Goal: Check status: Check status

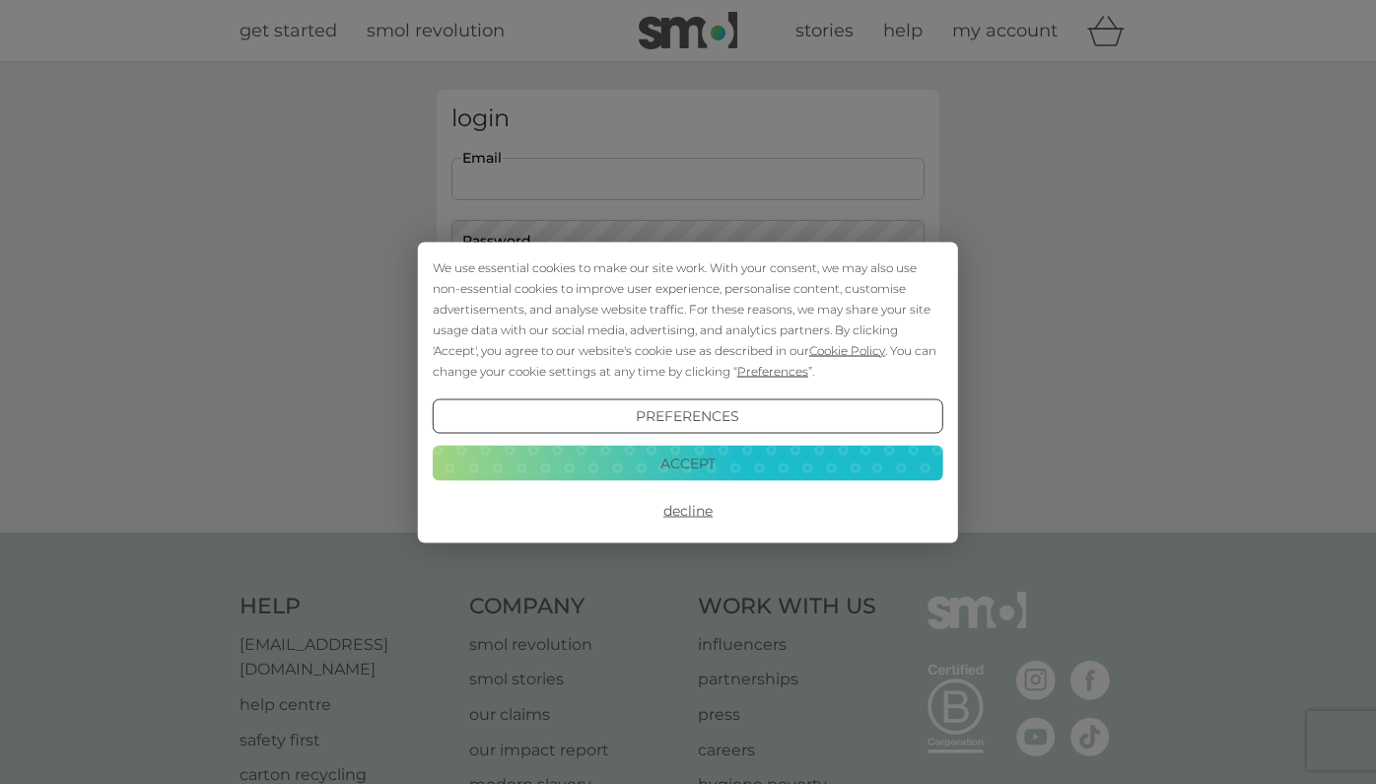
type input "m.wood@mac.com"
click at [688, 309] on button "Login" at bounding box center [687, 310] width 473 height 57
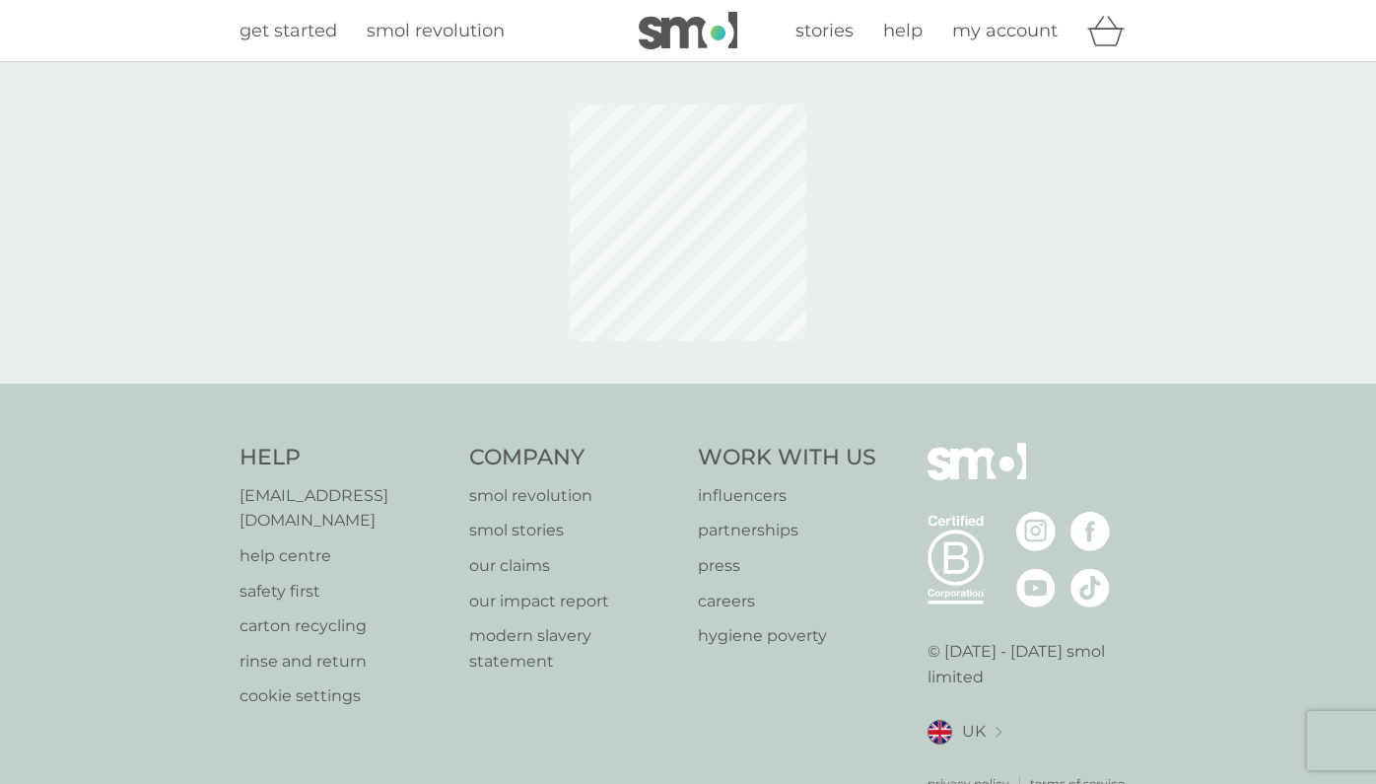
click at [697, 457] on div "Help [EMAIL_ADDRESS][DOMAIN_NAME] help centre safety first carton recycling rin…" at bounding box center [688, 618] width 897 height 350
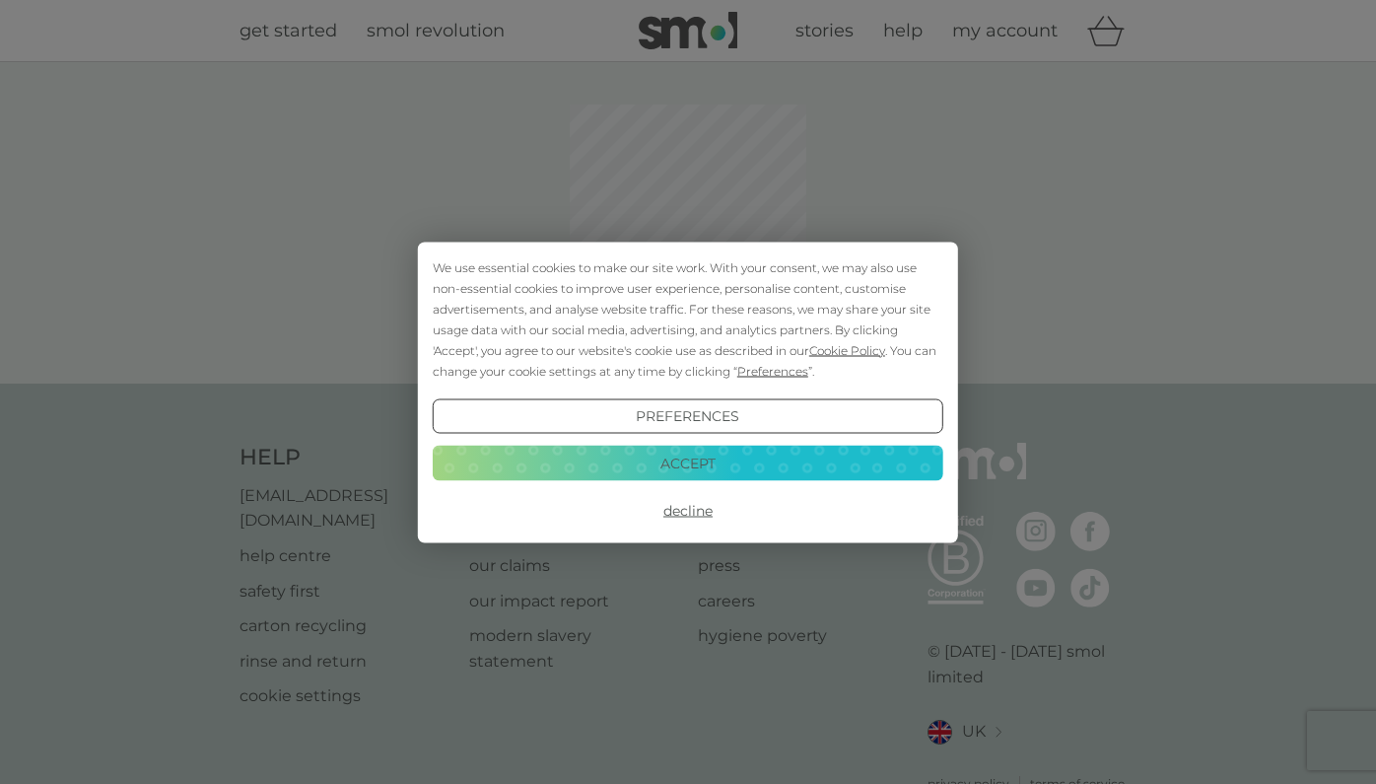
click at [694, 471] on button "Accept" at bounding box center [688, 462] width 511 height 35
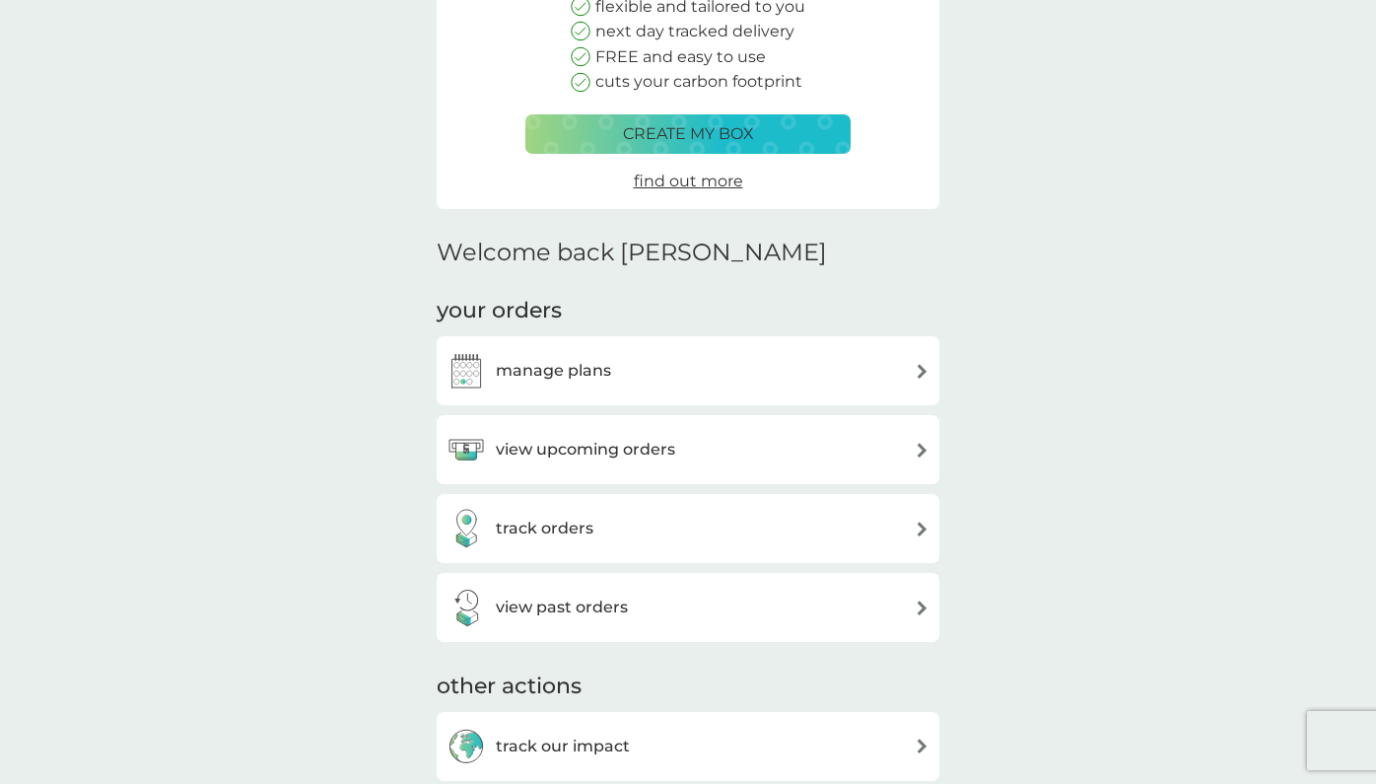
scroll to position [267, 0]
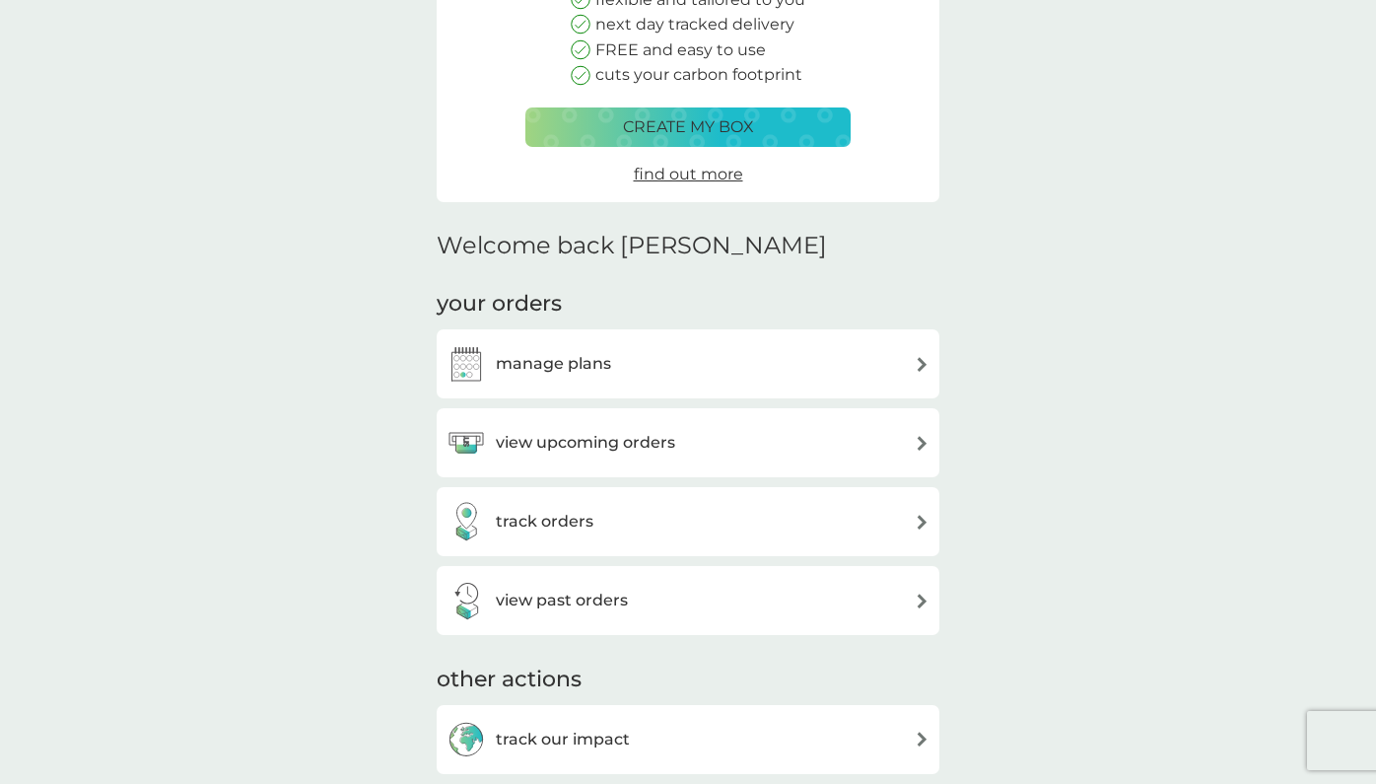
click at [849, 530] on div "track orders" at bounding box center [687, 521] width 483 height 39
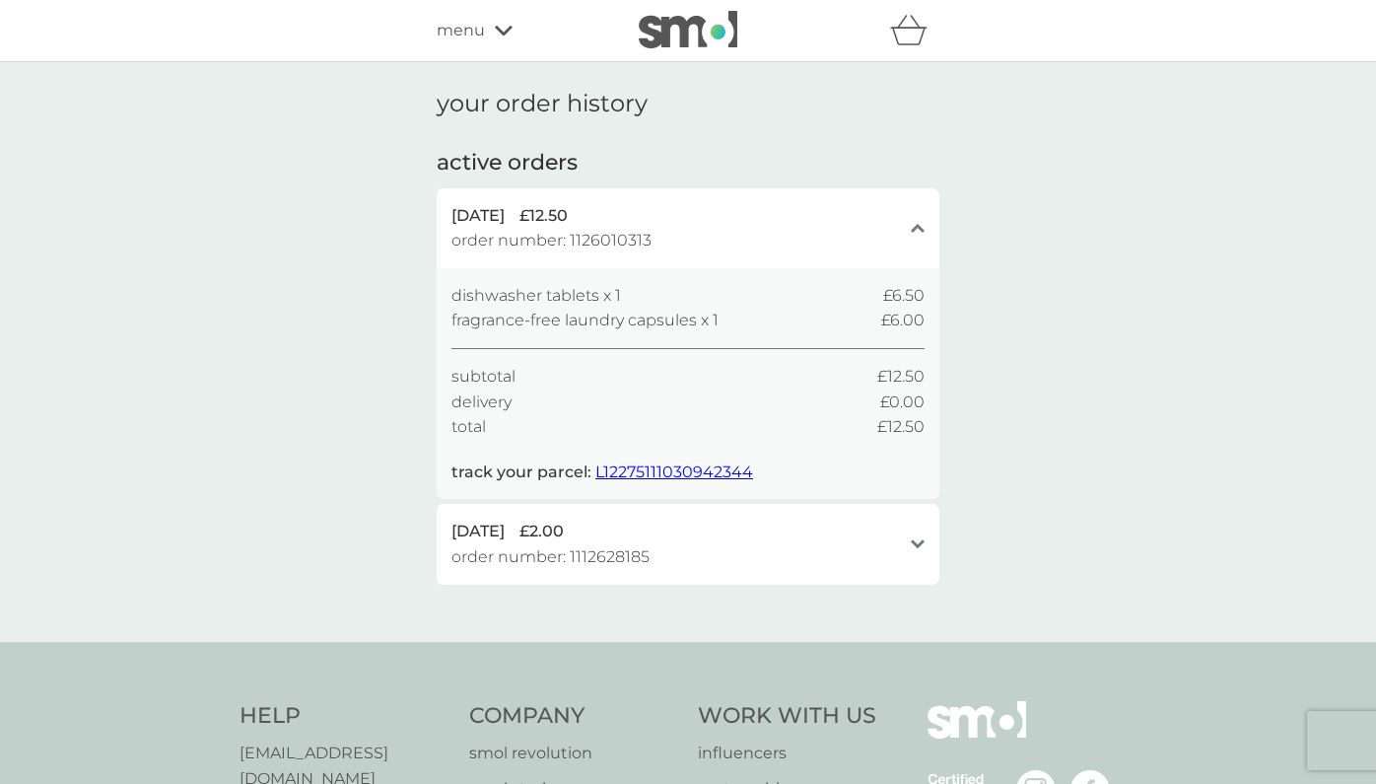
click at [672, 462] on span "L12275111030942344" at bounding box center [674, 471] width 158 height 19
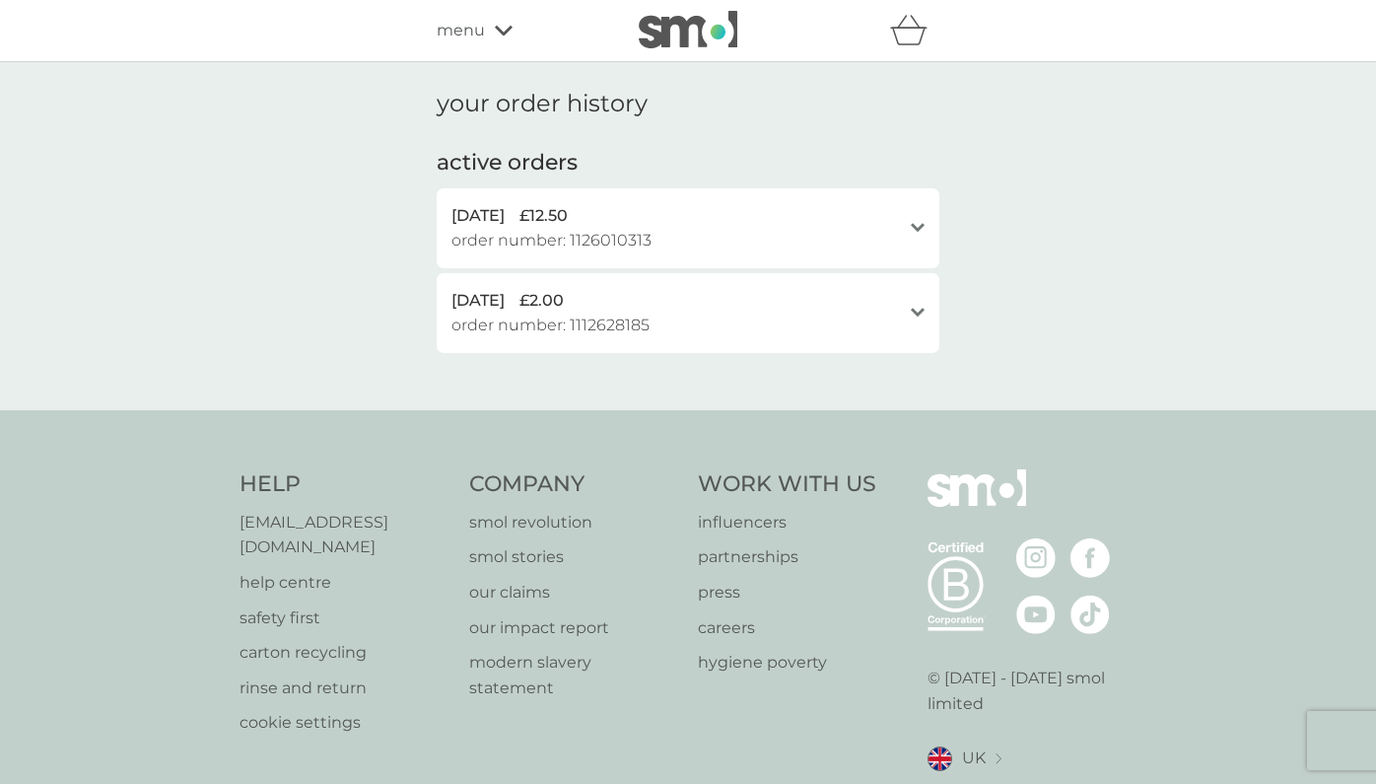
click at [918, 225] on icon "open" at bounding box center [918, 228] width 14 height 10
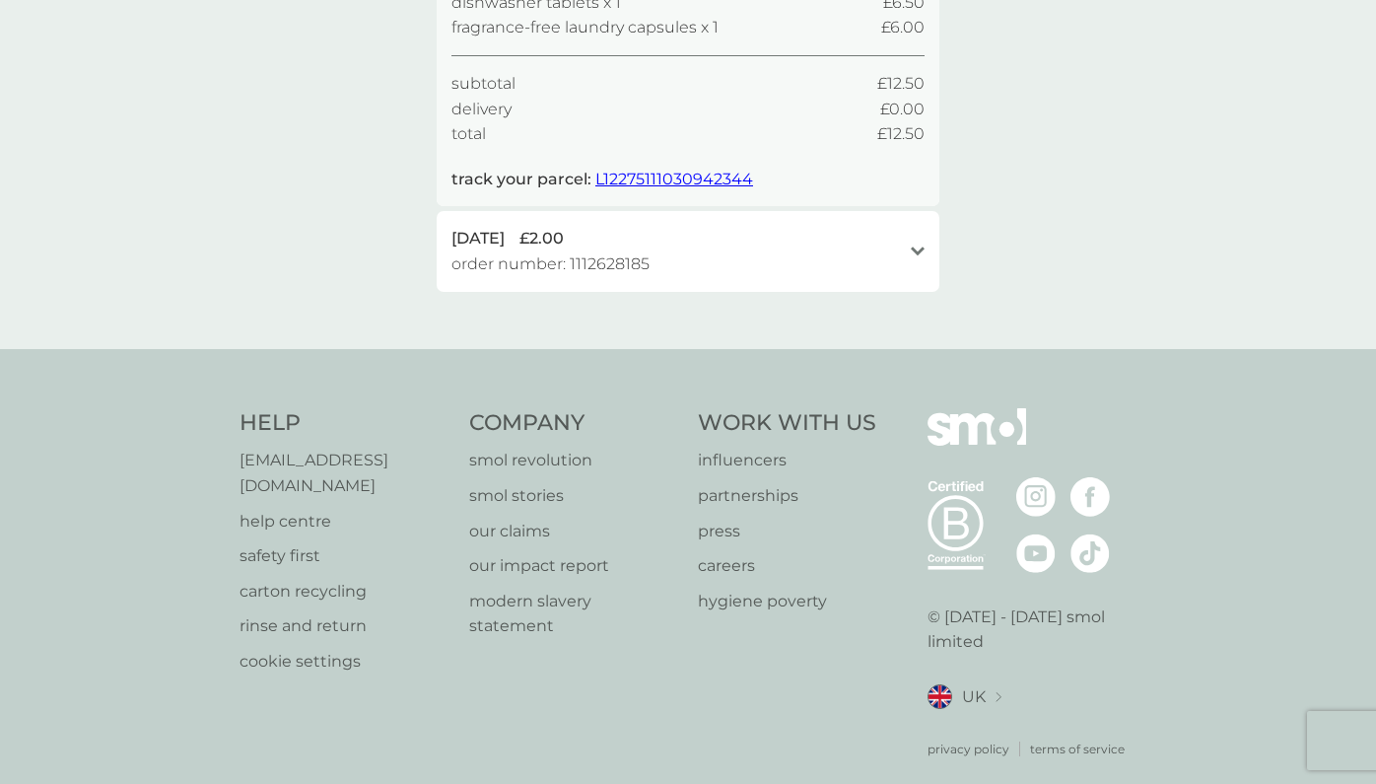
scroll to position [292, 0]
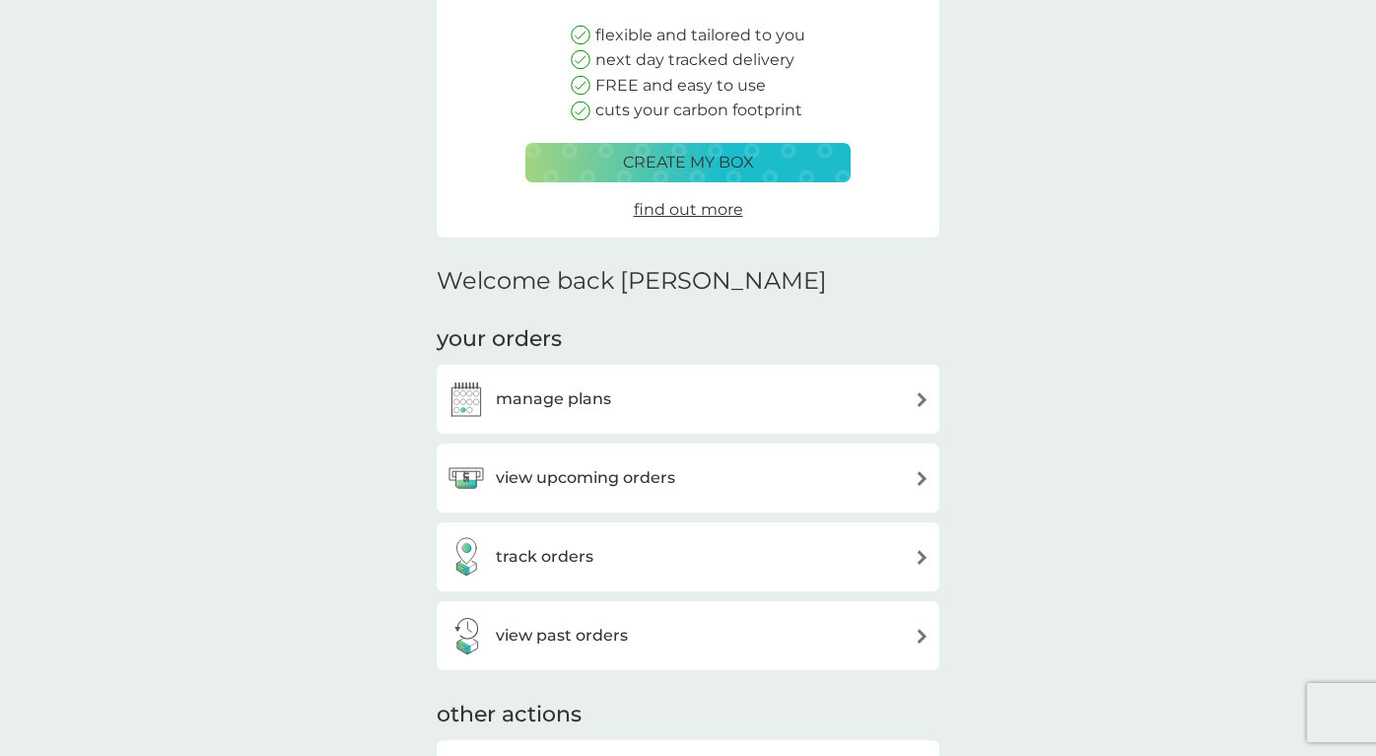
scroll to position [237, 0]
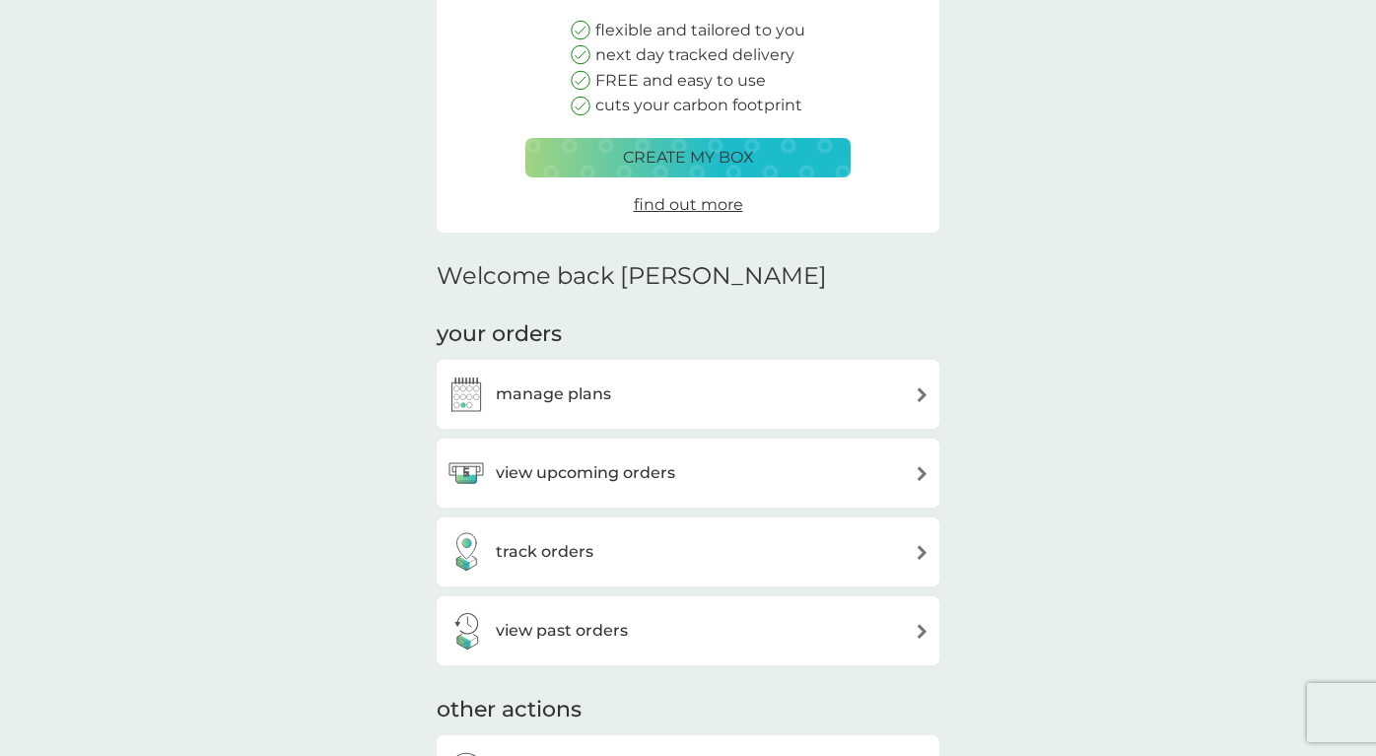
click at [580, 542] on h3 "track orders" at bounding box center [545, 552] width 98 height 26
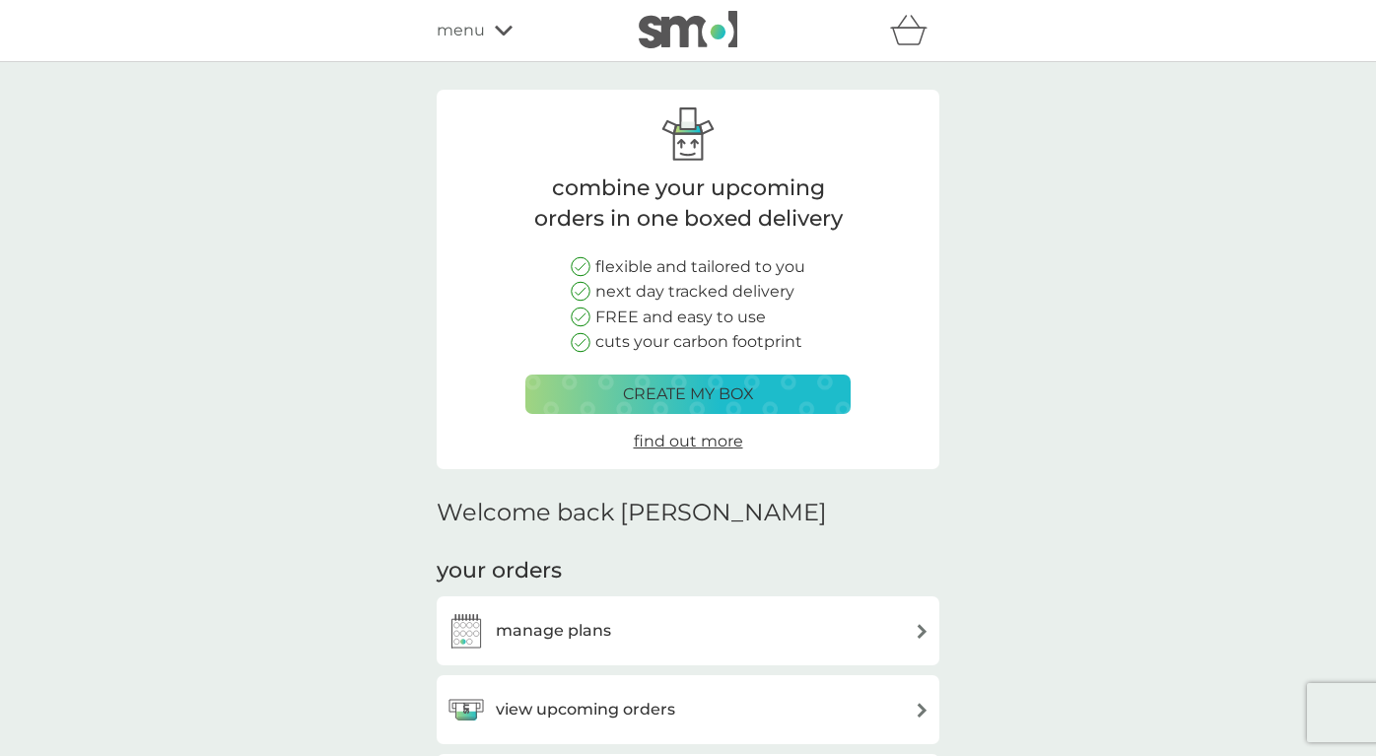
scroll to position [237, 0]
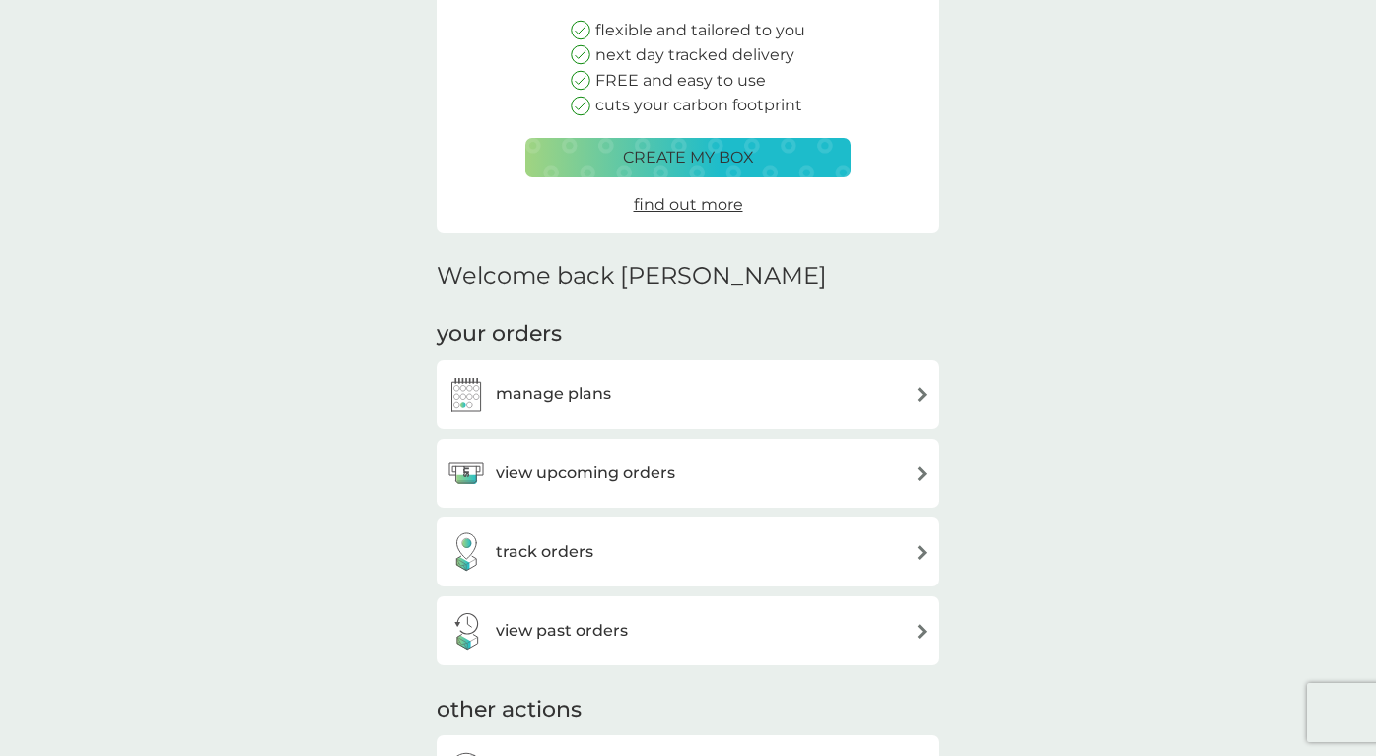
click at [594, 381] on h3 "manage plans" at bounding box center [553, 394] width 115 height 26
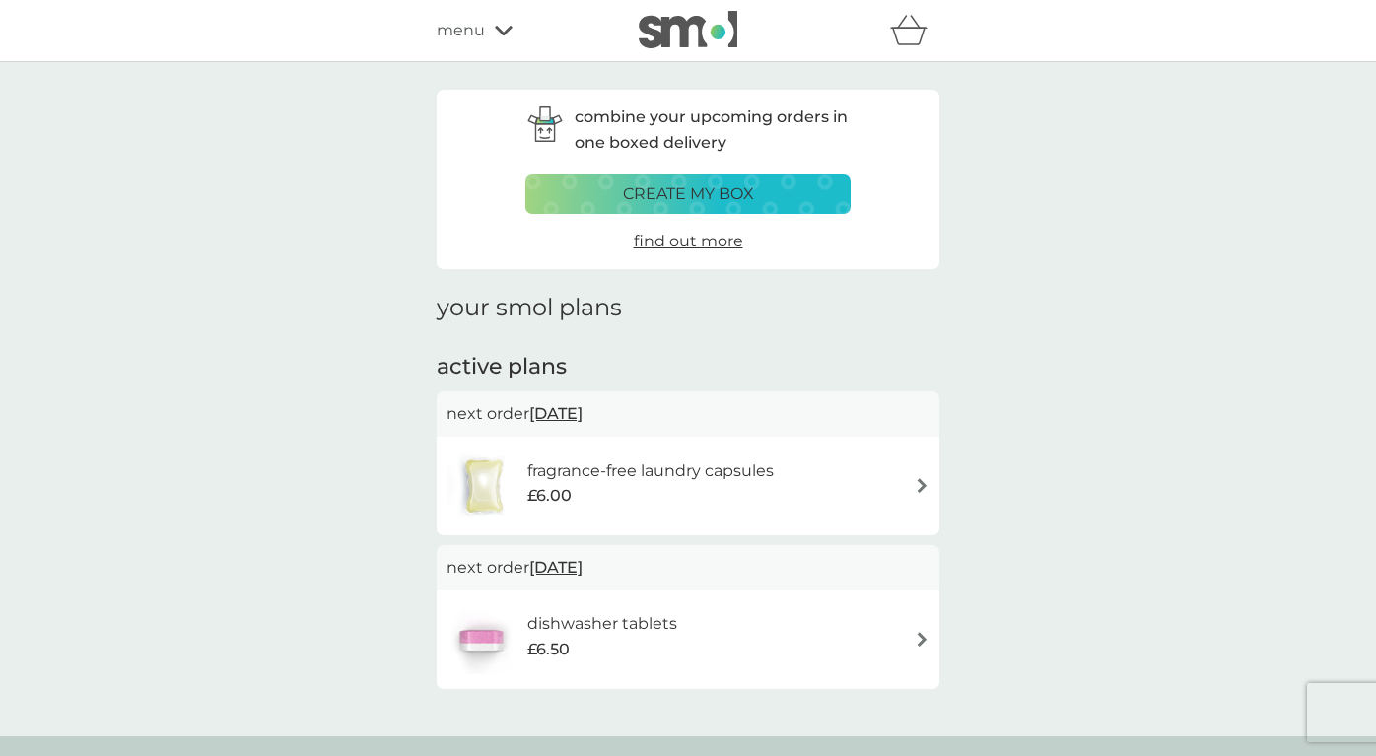
click at [582, 412] on span "2 Nov 2025" at bounding box center [555, 413] width 53 height 38
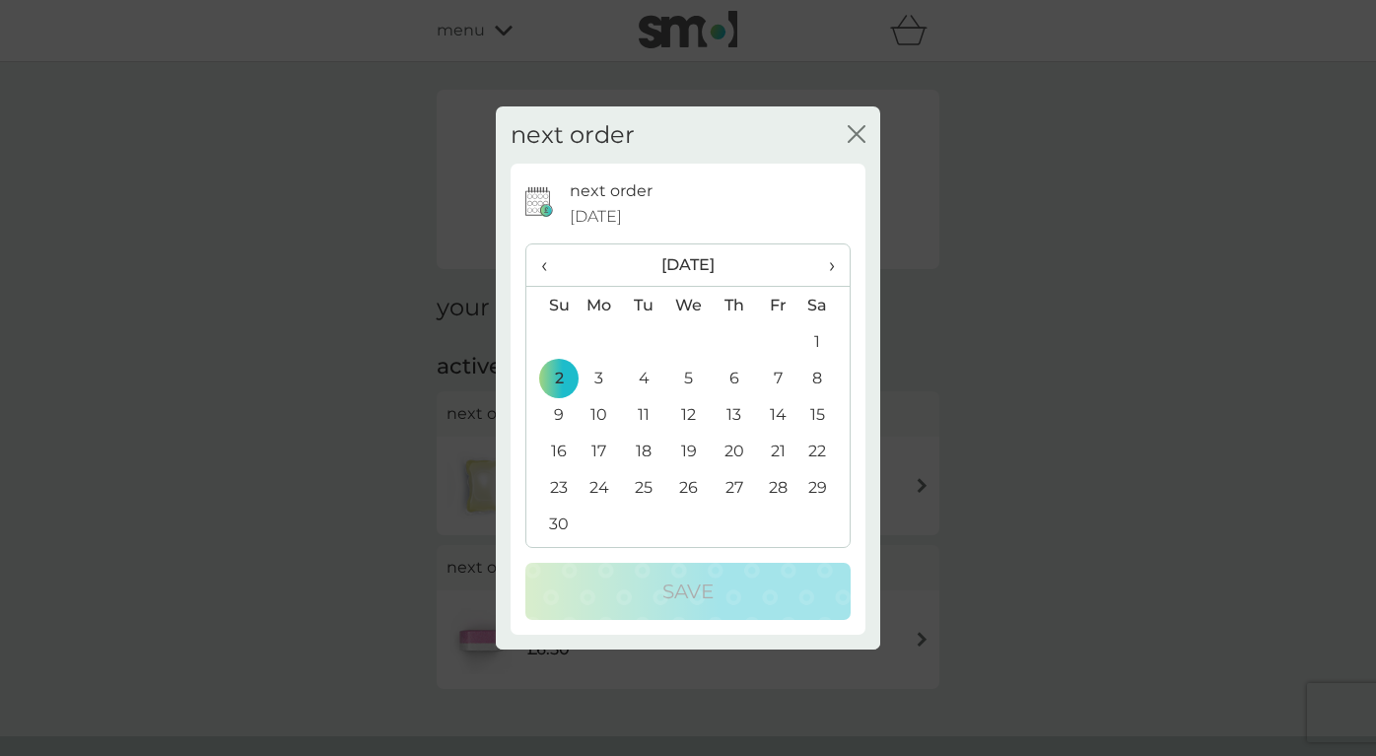
click at [850, 133] on icon "close" at bounding box center [857, 134] width 18 height 18
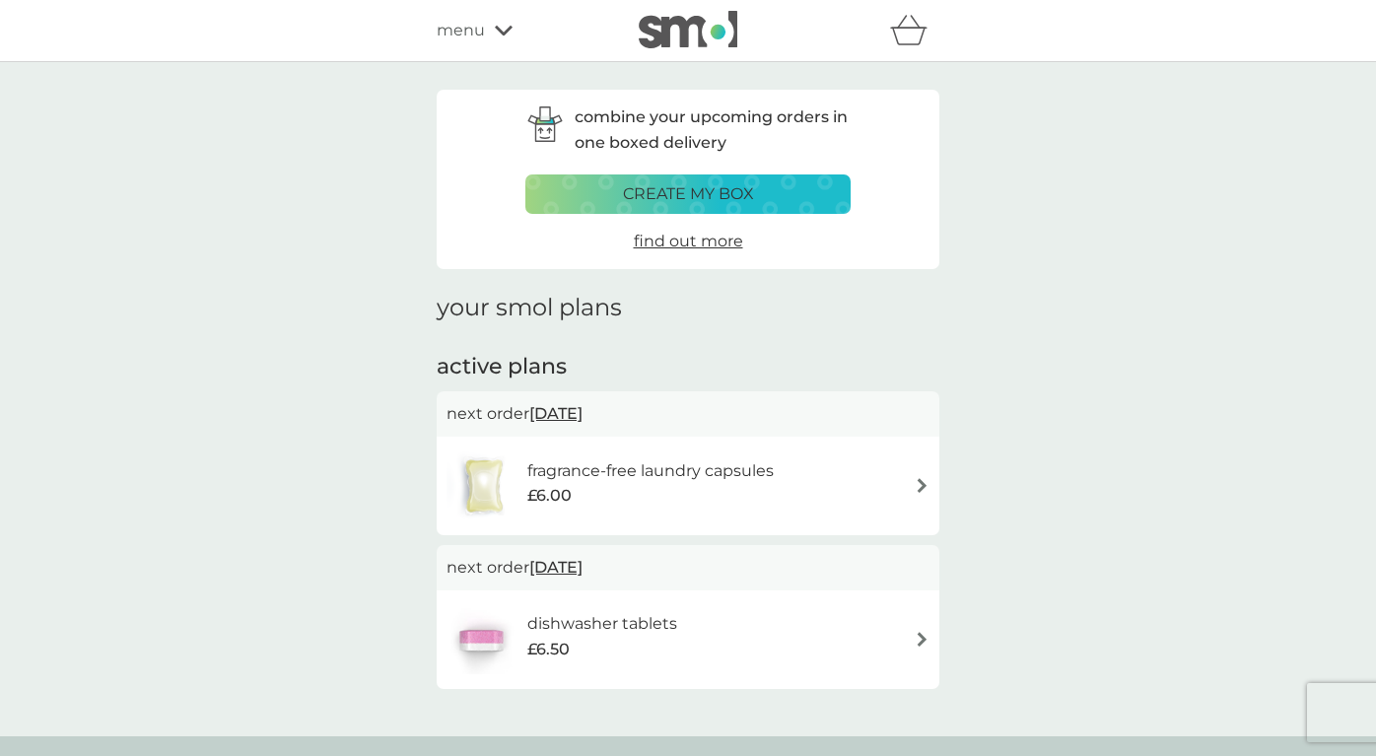
click at [926, 472] on div "fragrance-free laundry capsules £6.00" at bounding box center [687, 485] width 483 height 69
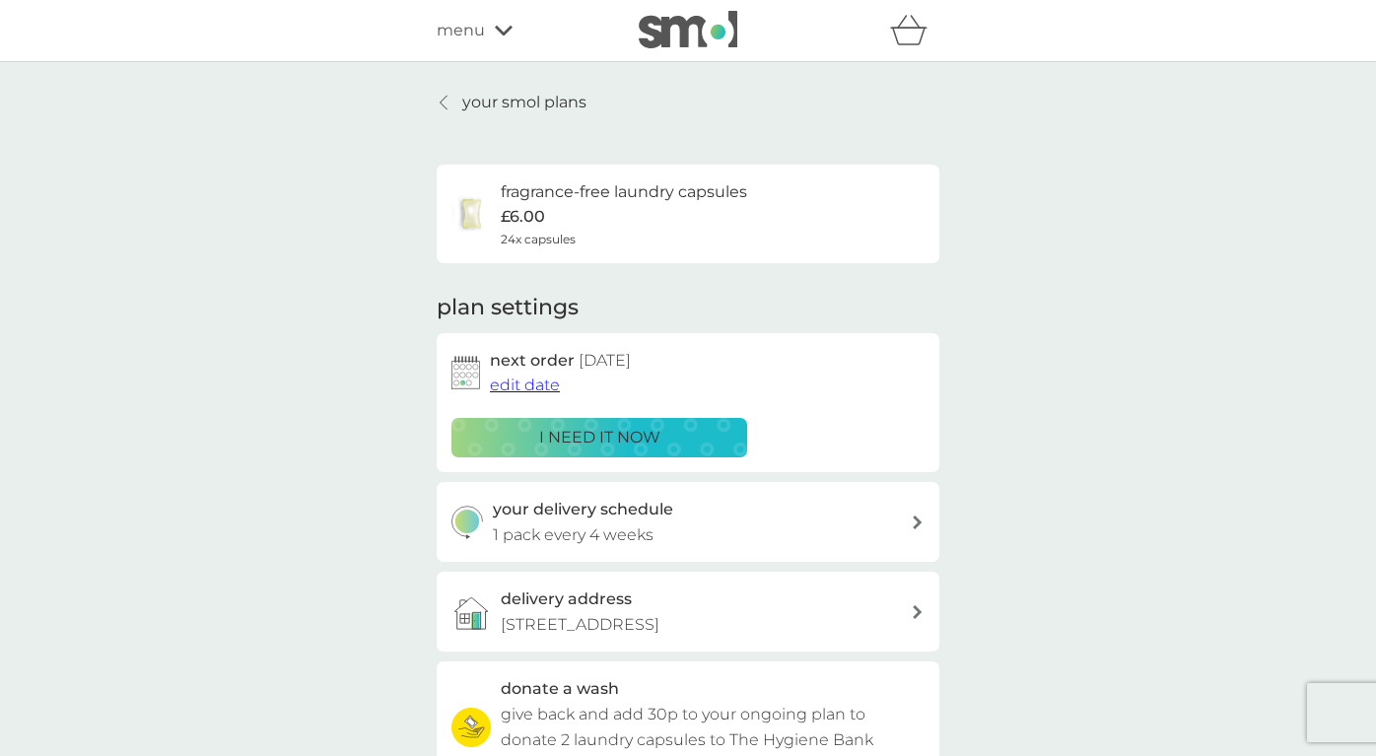
click at [451, 103] on div at bounding box center [445, 103] width 14 height 16
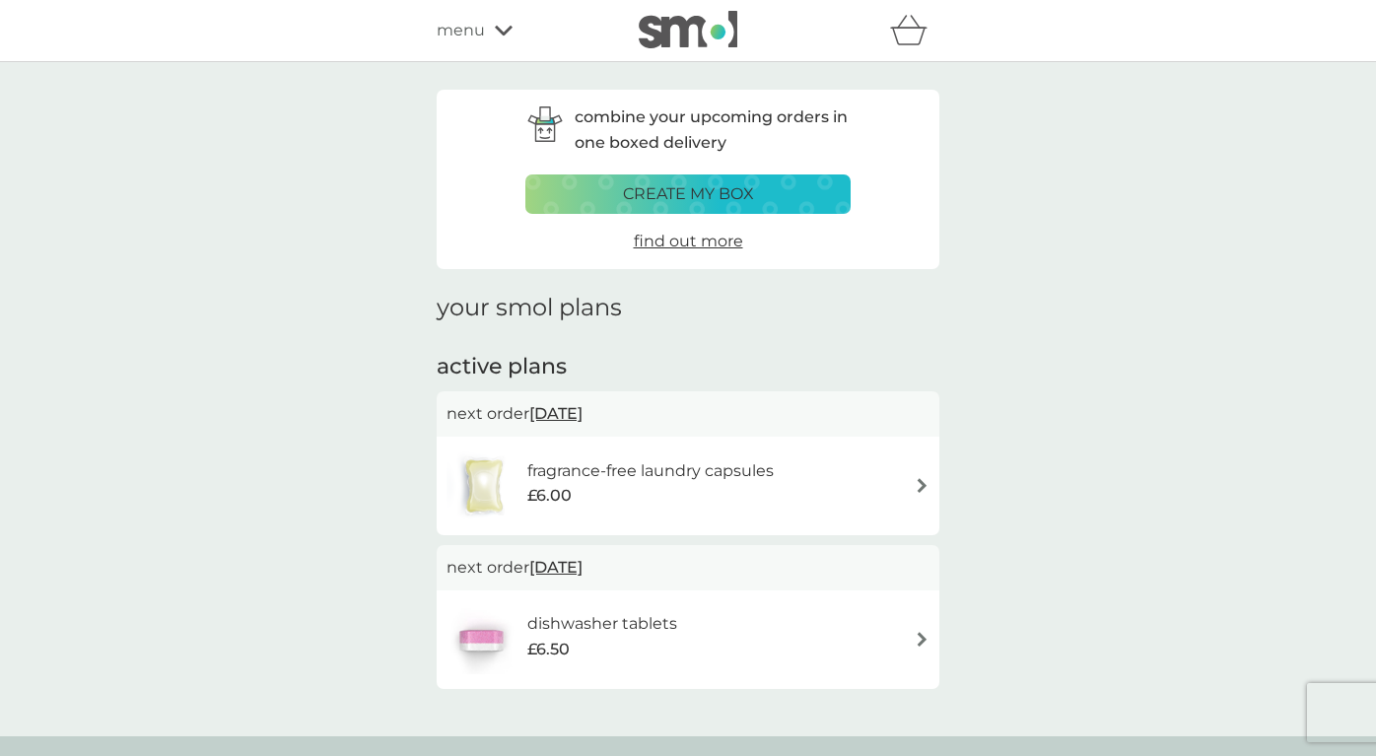
click at [574, 561] on span "2 Nov 2025" at bounding box center [555, 567] width 53 height 38
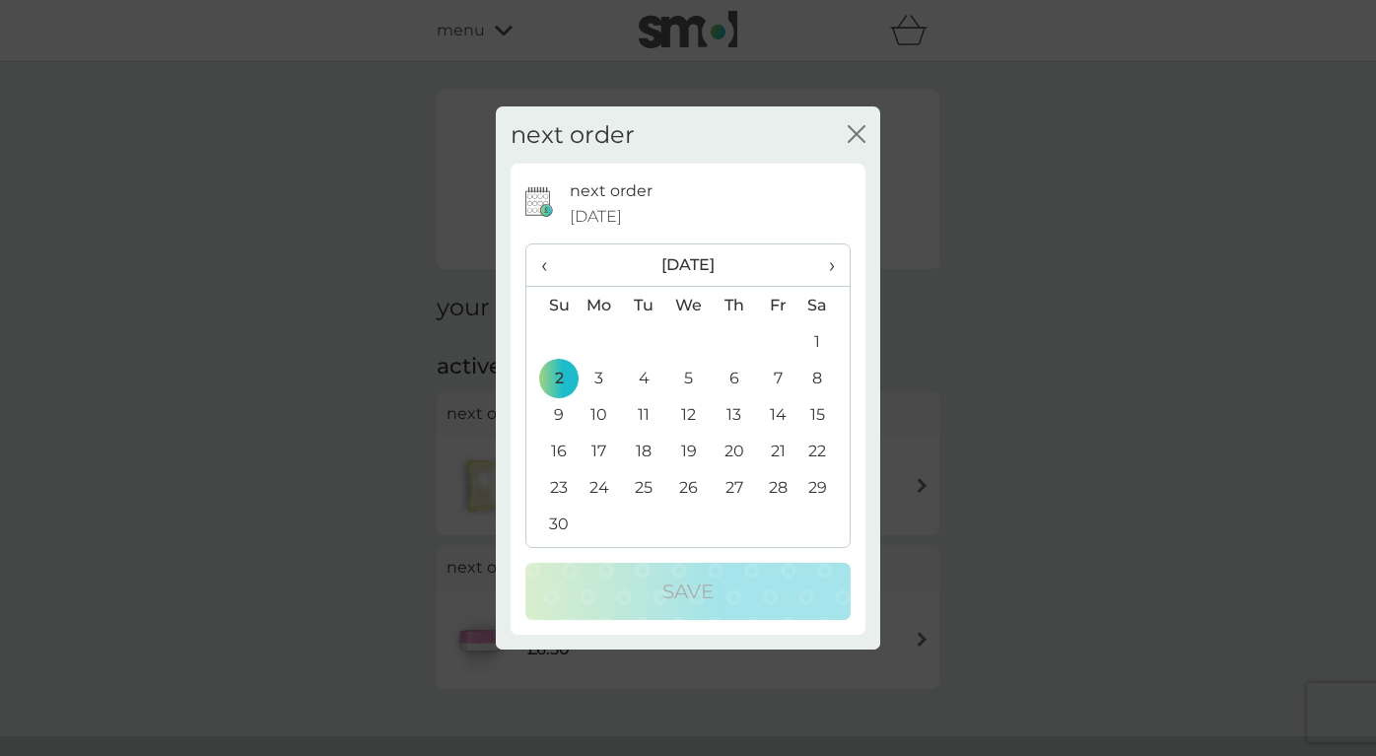
click at [863, 134] on icon "close" at bounding box center [857, 134] width 18 height 18
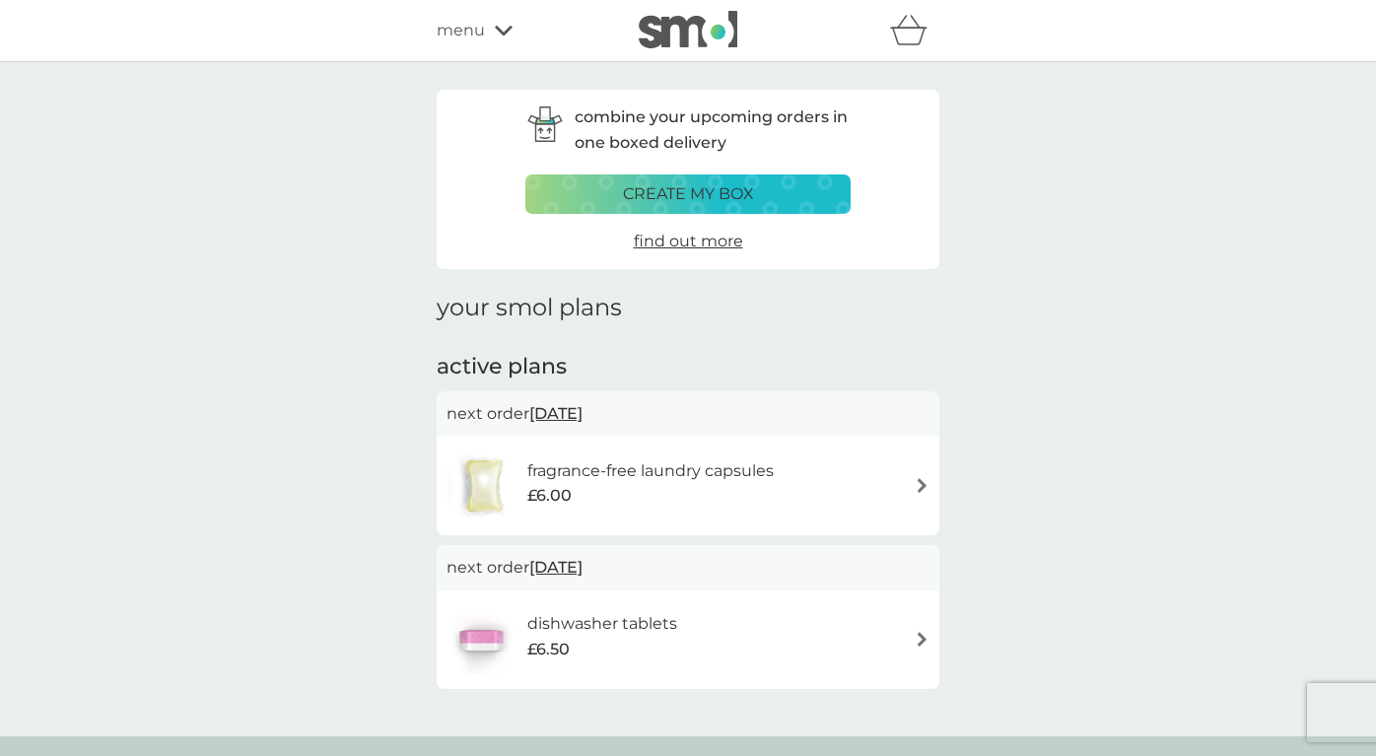
click at [918, 637] on img at bounding box center [922, 639] width 15 height 15
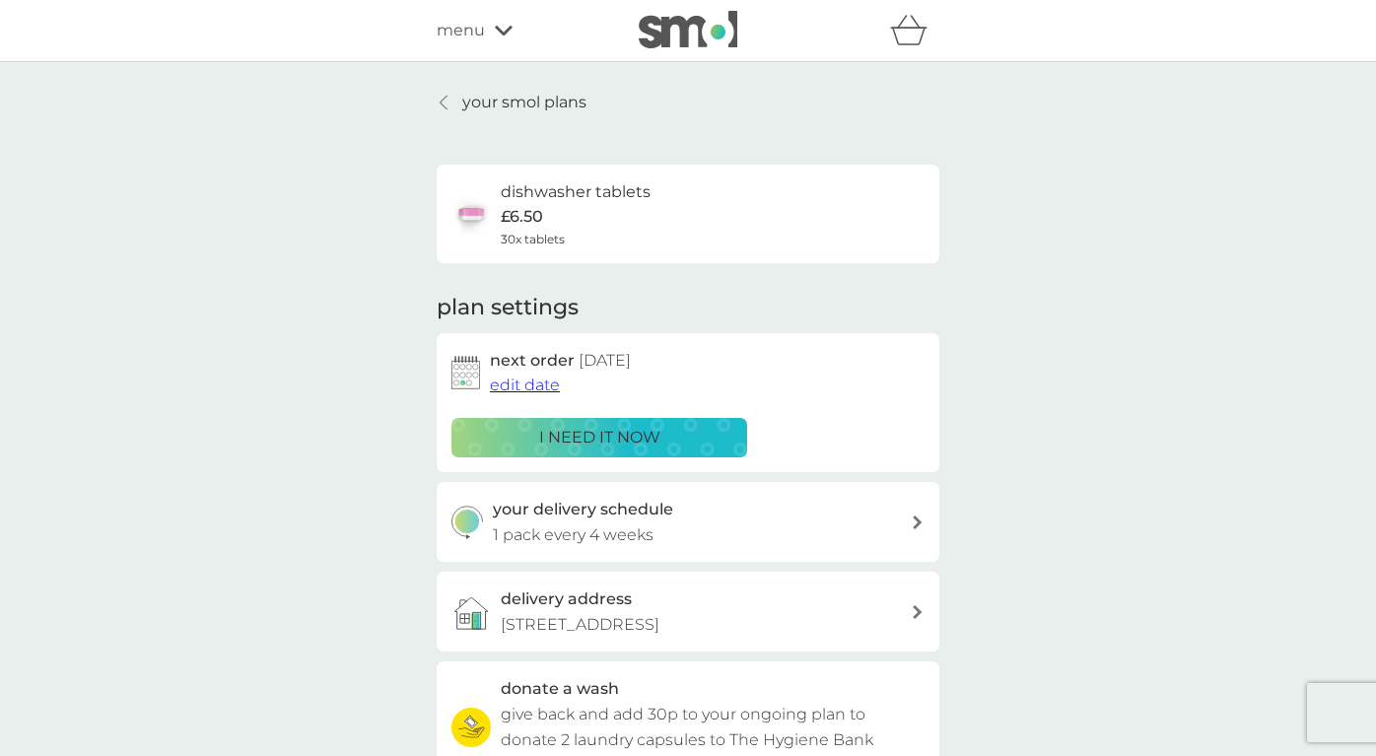
click at [448, 106] on div at bounding box center [445, 103] width 14 height 16
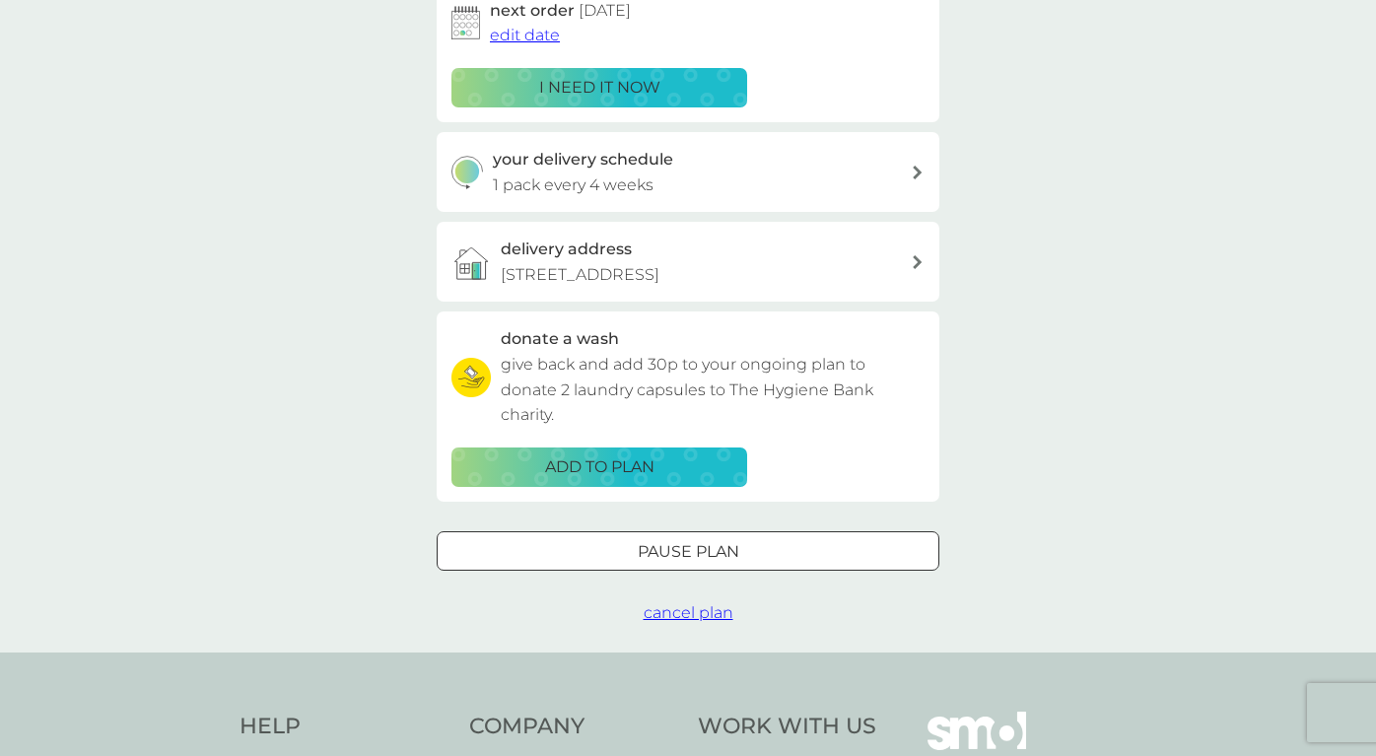
scroll to position [357, 0]
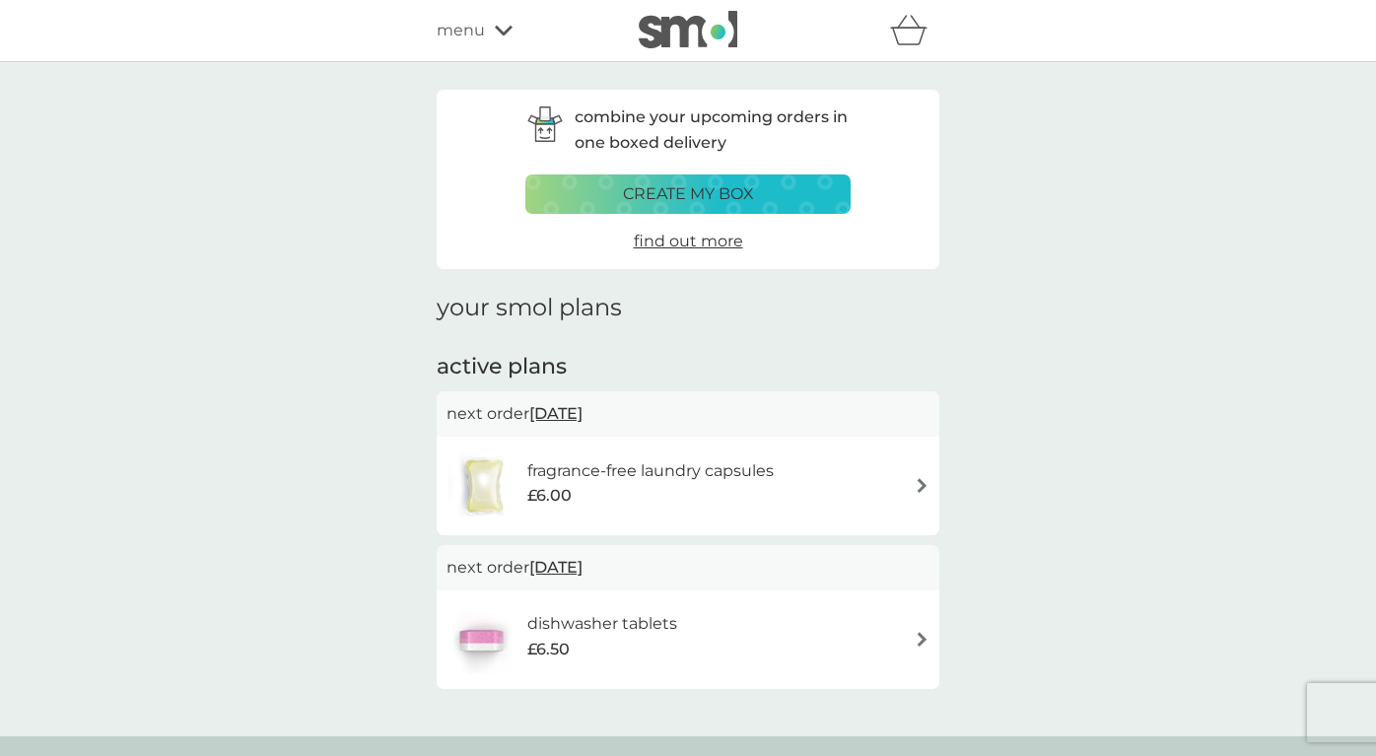
scroll to position [237, 0]
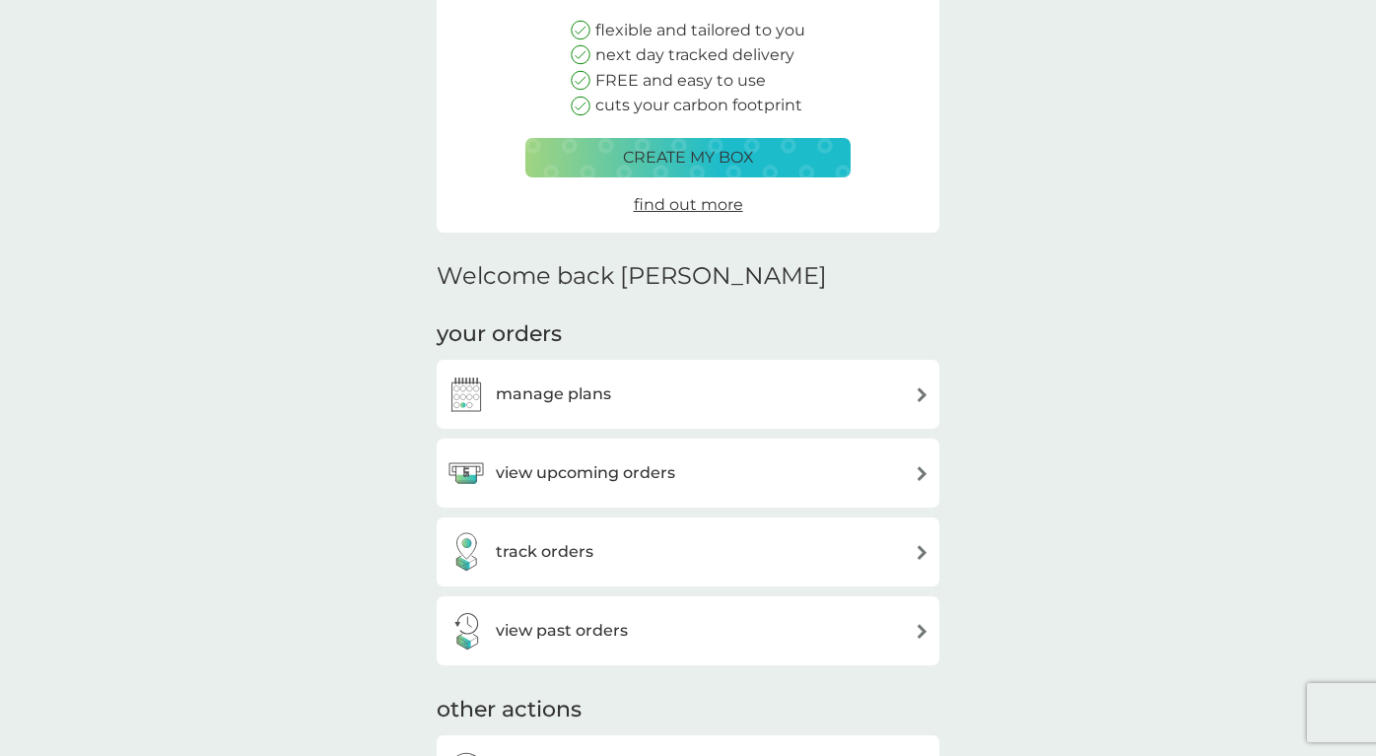
click at [578, 466] on h3 "view upcoming orders" at bounding box center [585, 473] width 179 height 26
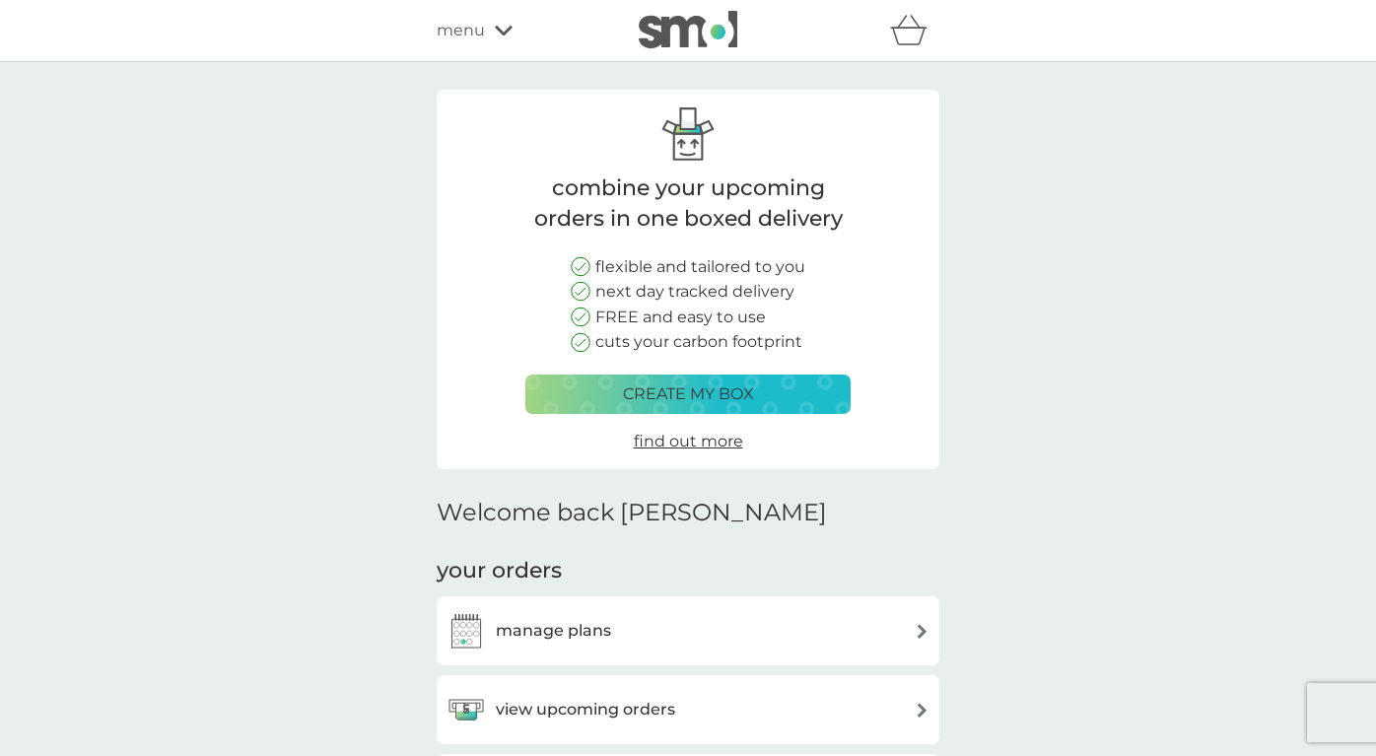
scroll to position [237, 0]
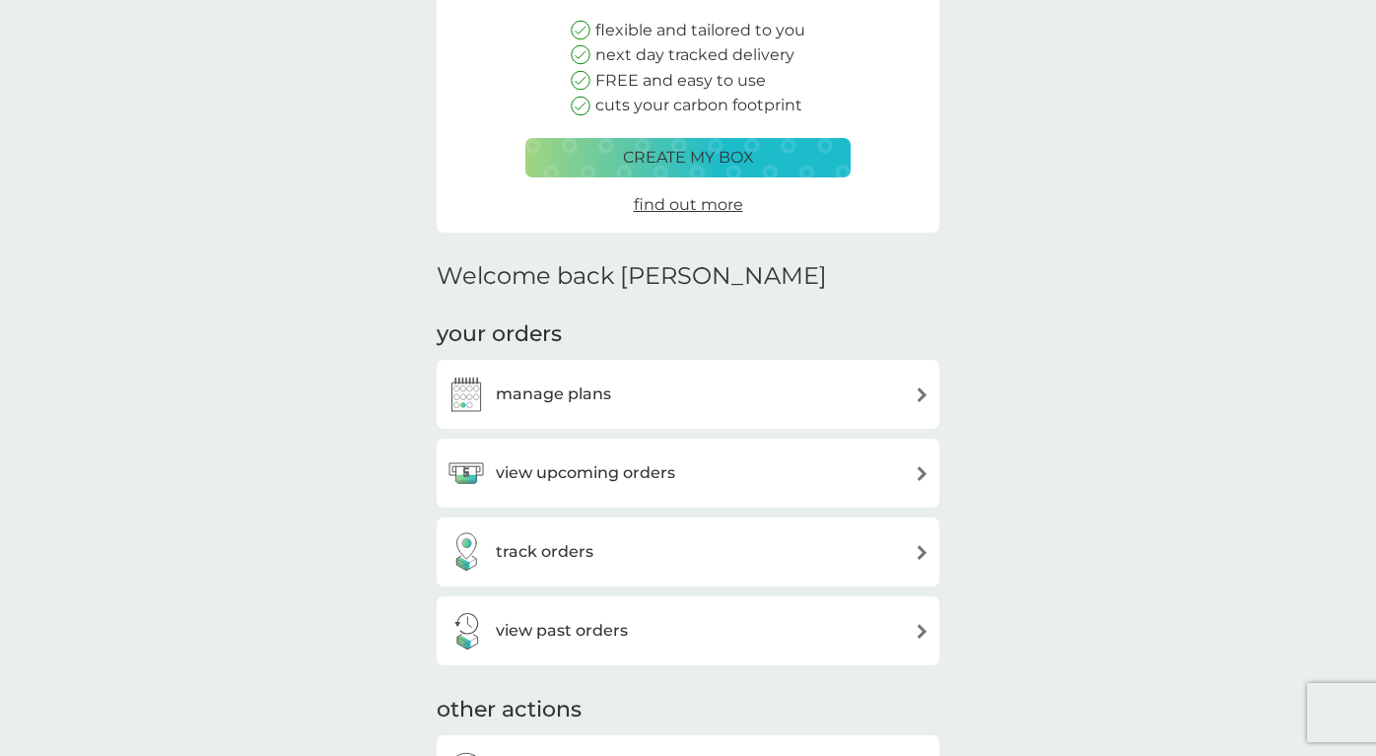
click at [546, 559] on div "track orders" at bounding box center [519, 551] width 147 height 39
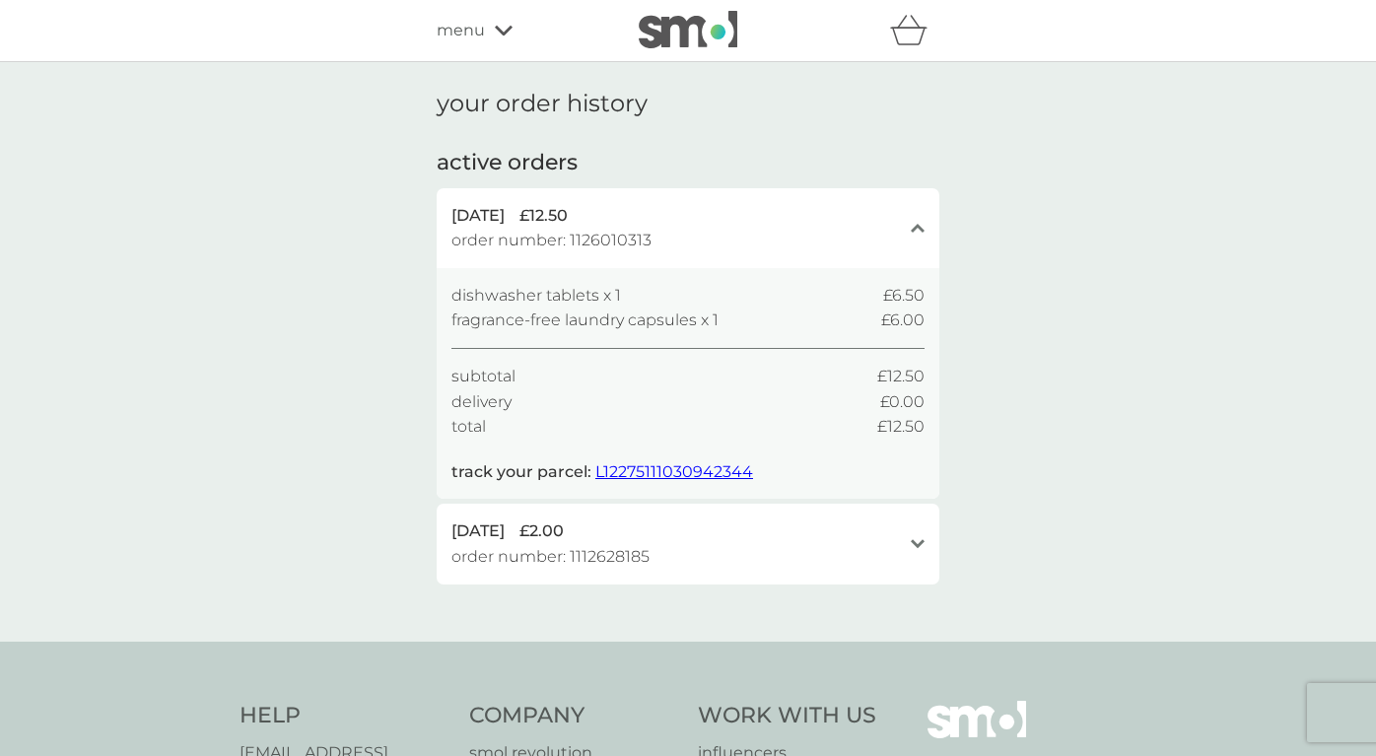
click at [679, 467] on span "L12275111030942344" at bounding box center [674, 471] width 158 height 19
